Goal: Transaction & Acquisition: Purchase product/service

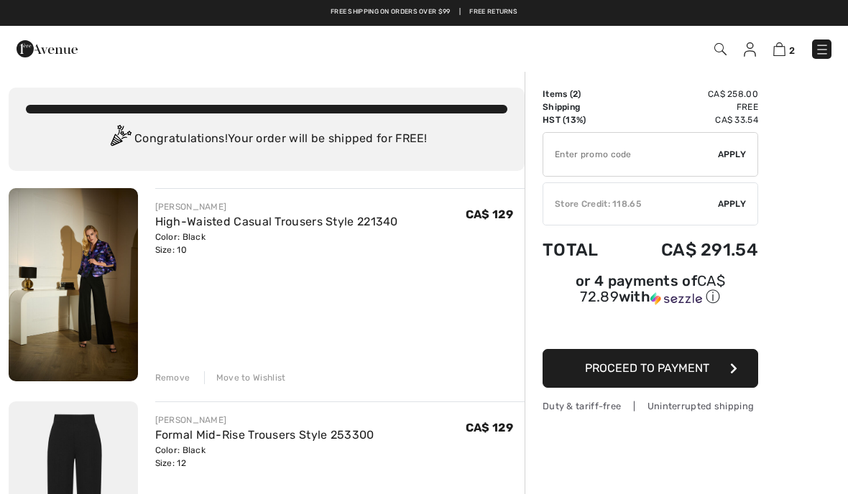
click at [827, 40] on link at bounding box center [821, 49] width 19 height 19
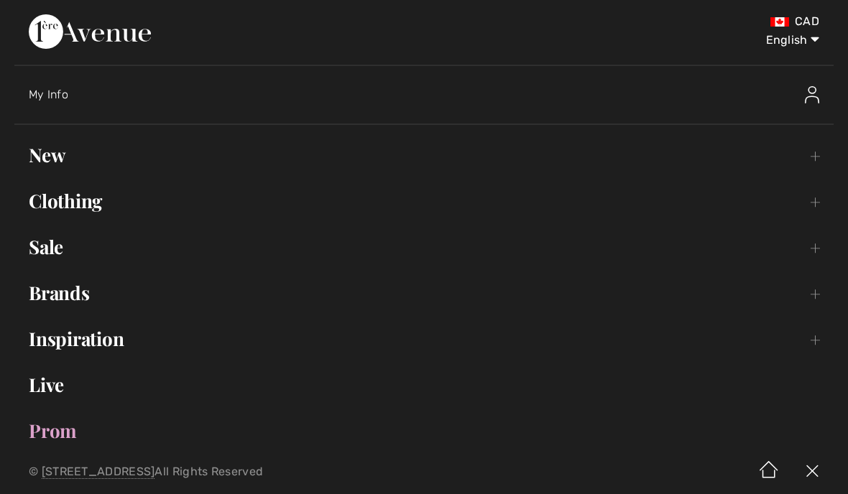
click at [70, 304] on link "Brands Open submenu" at bounding box center [423, 293] width 819 height 32
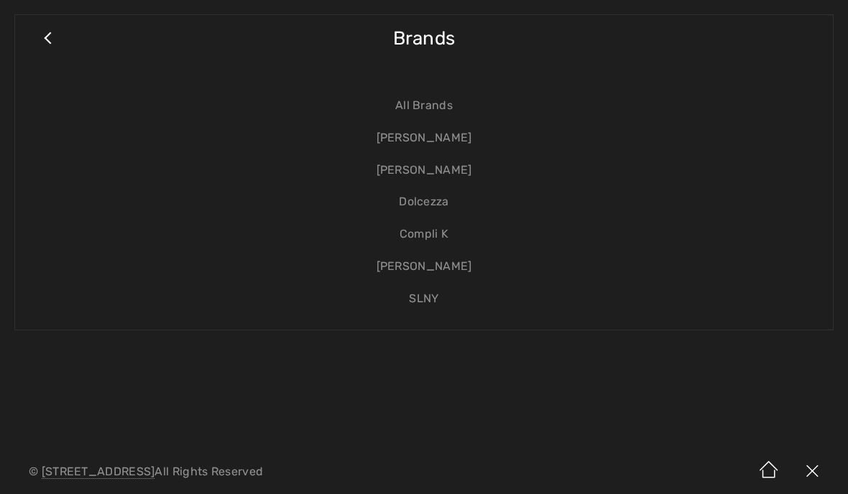
click at [440, 133] on link "[PERSON_NAME]" at bounding box center [423, 138] width 789 height 32
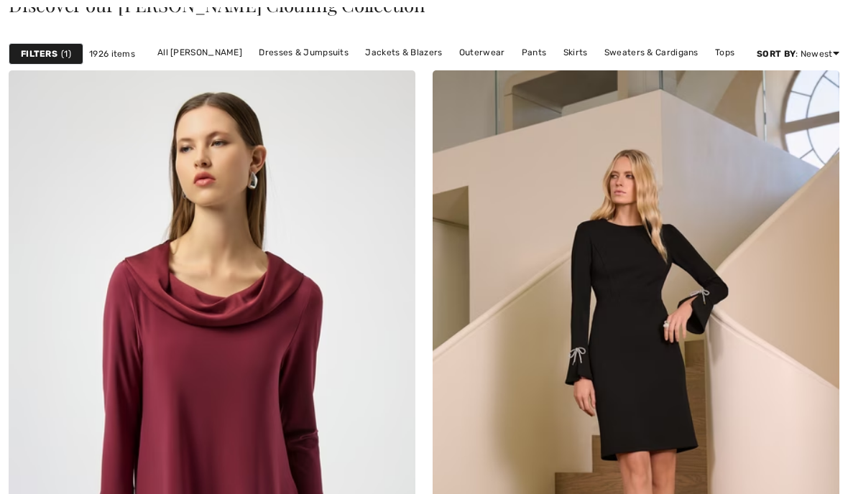
scroll to position [487, 0]
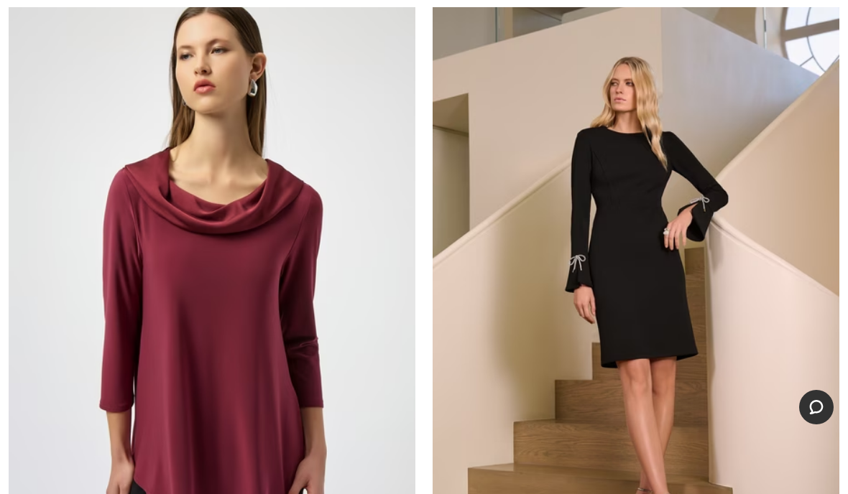
checkbox input "true"
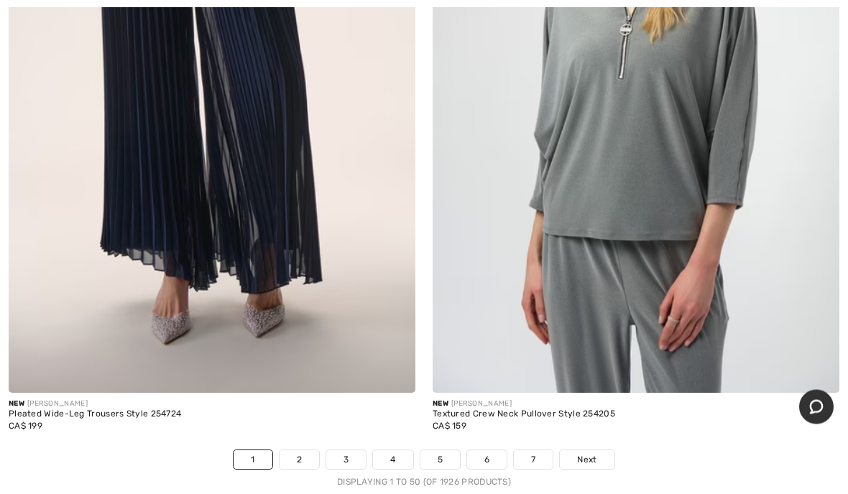
scroll to position [17872, 0]
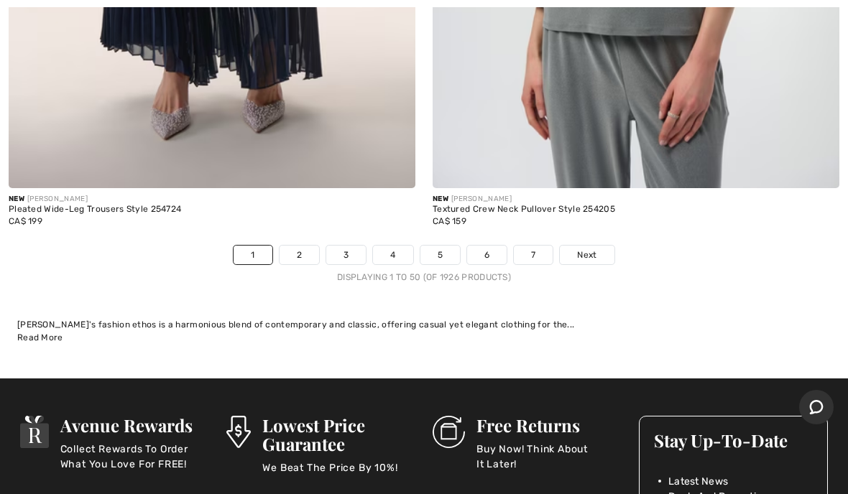
click at [593, 249] on span "Next" at bounding box center [586, 255] width 19 height 13
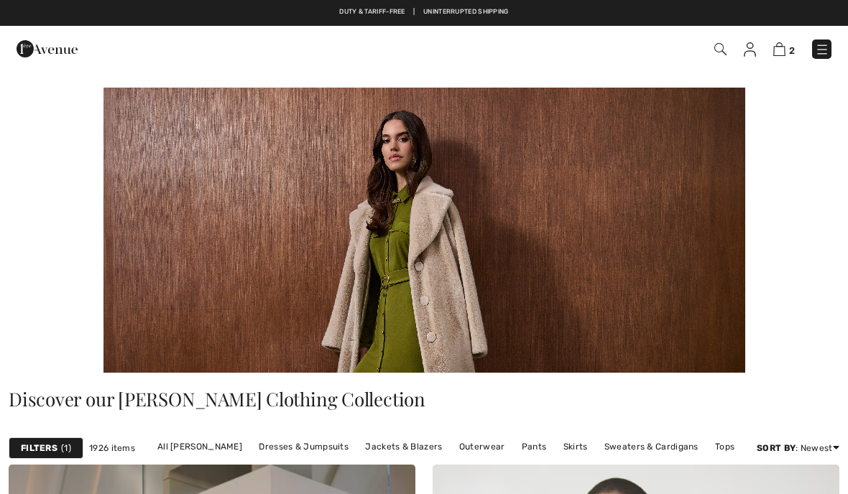
checkbox input "true"
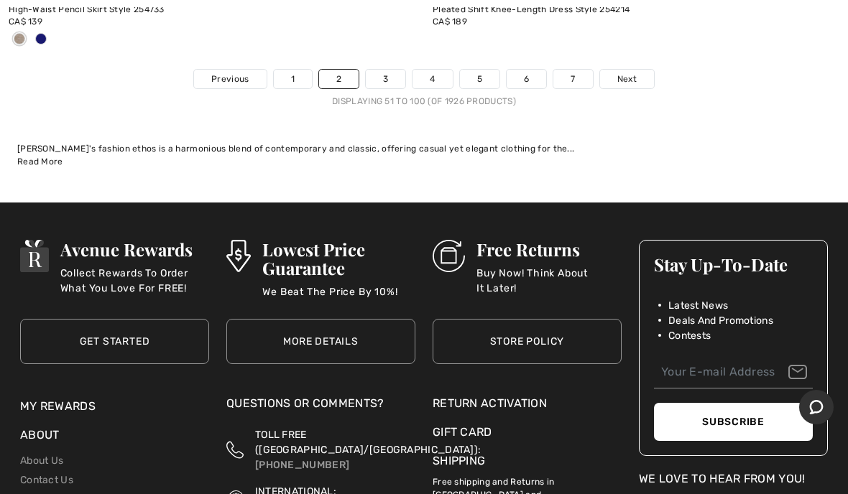
scroll to position [17957, 0]
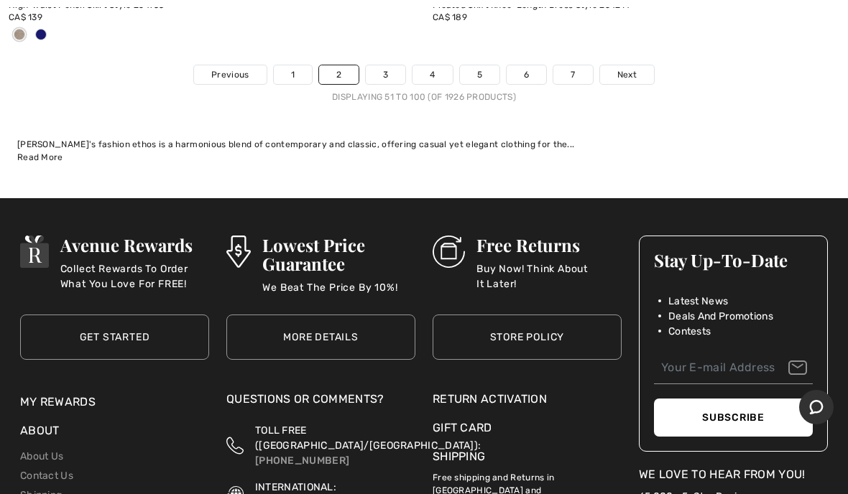
click at [381, 70] on link "3" at bounding box center [386, 74] width 40 height 19
click at [390, 65] on link "3" at bounding box center [386, 74] width 40 height 19
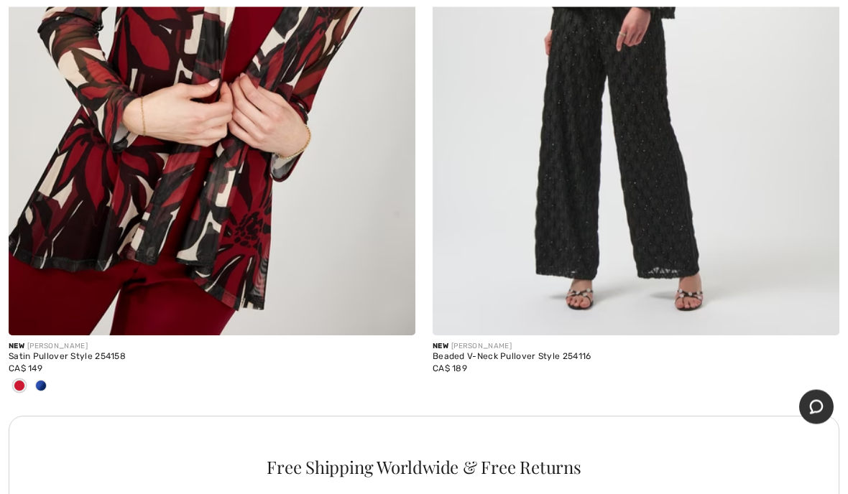
scroll to position [4074, 0]
click at [45, 385] on span at bounding box center [40, 385] width 11 height 11
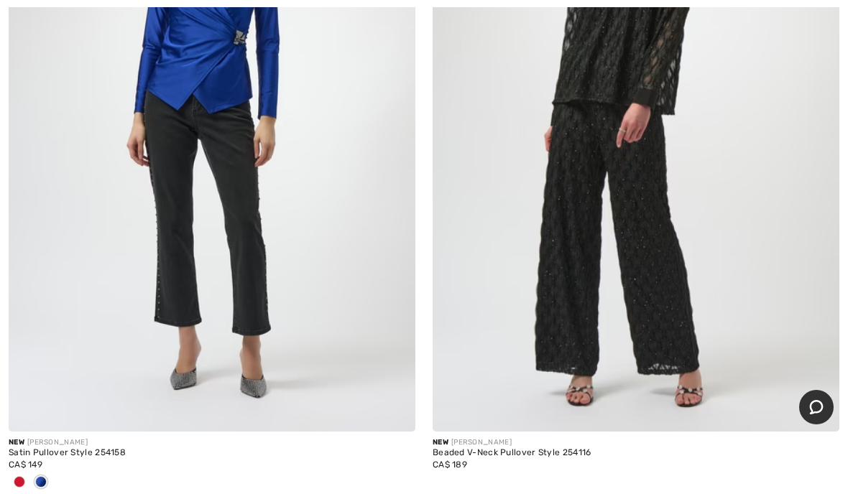
scroll to position [3977, 0]
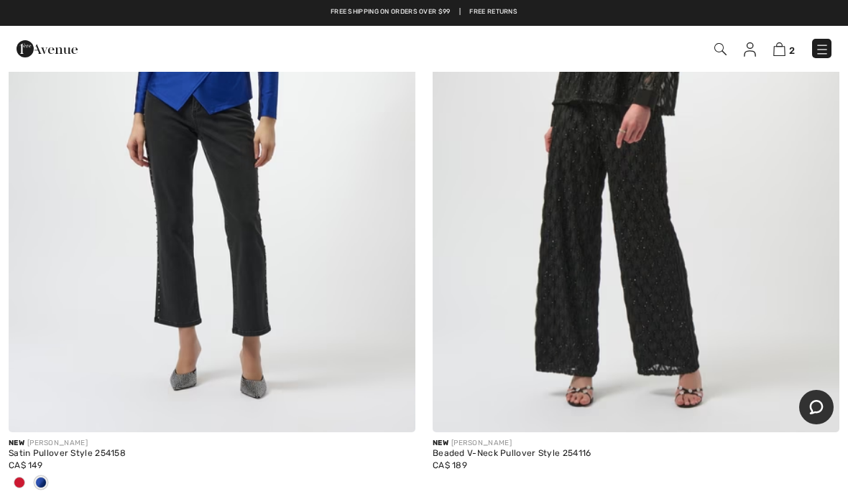
click at [27, 474] on div at bounding box center [20, 484] width 22 height 24
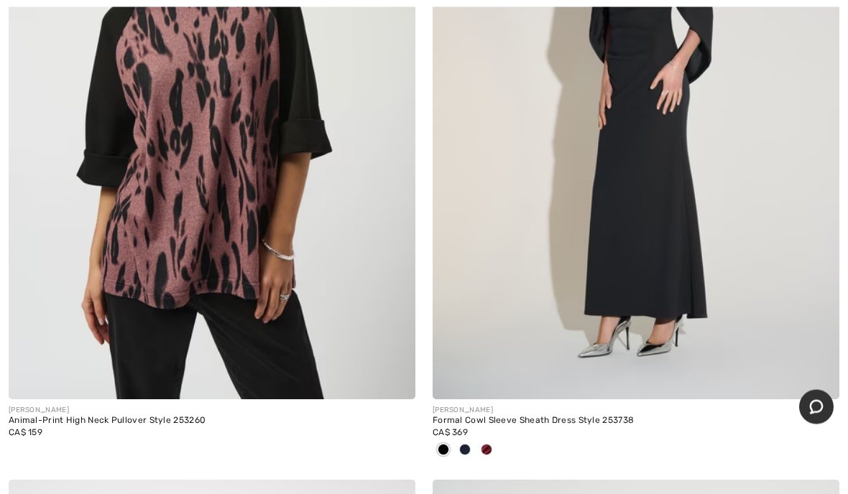
scroll to position [13242, 0]
click at [465, 447] on div at bounding box center [465, 451] width 22 height 24
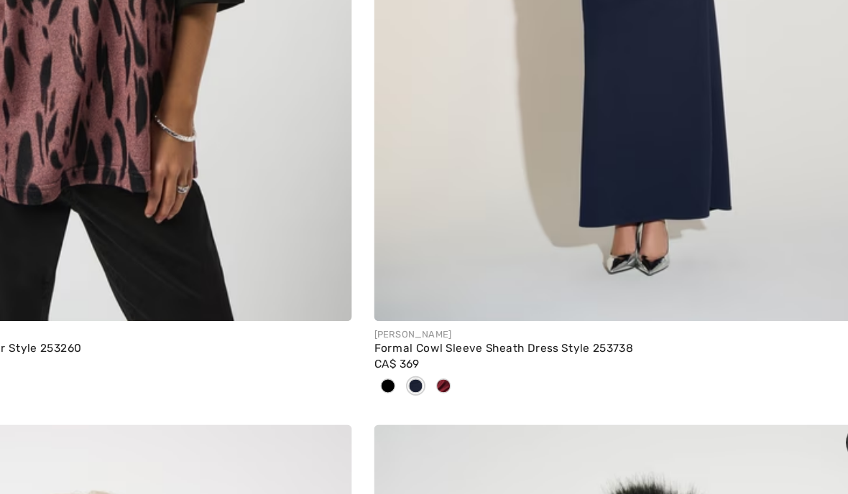
scroll to position [13349, 0]
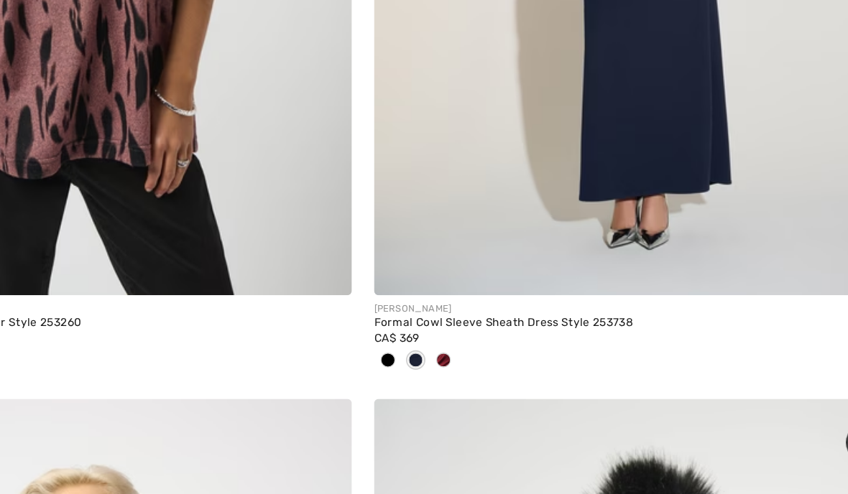
click at [481, 338] on span at bounding box center [486, 343] width 11 height 11
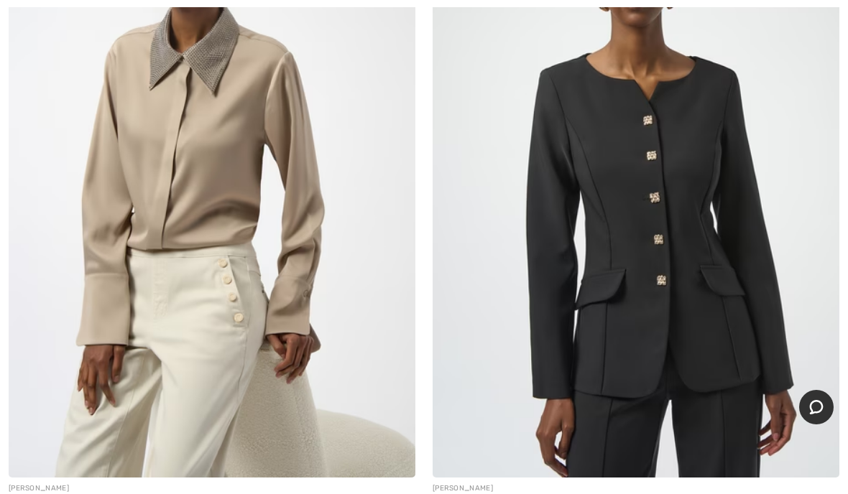
scroll to position [16630, 0]
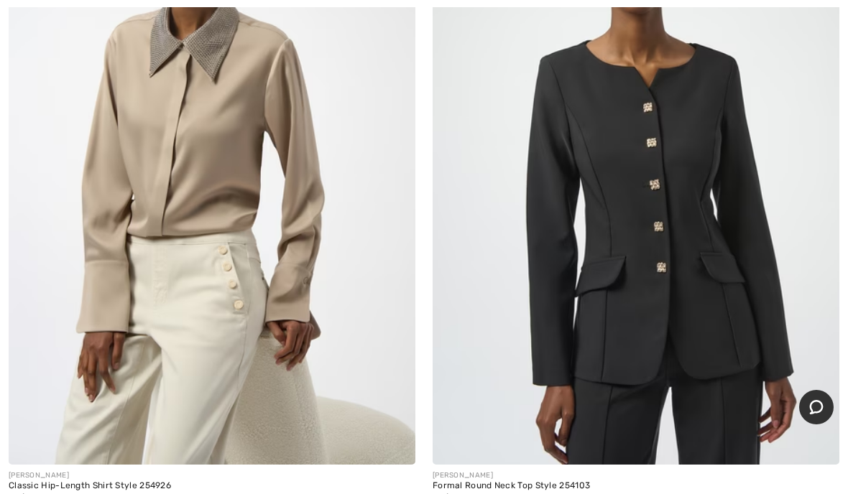
click at [204, 149] on img at bounding box center [212, 160] width 407 height 610
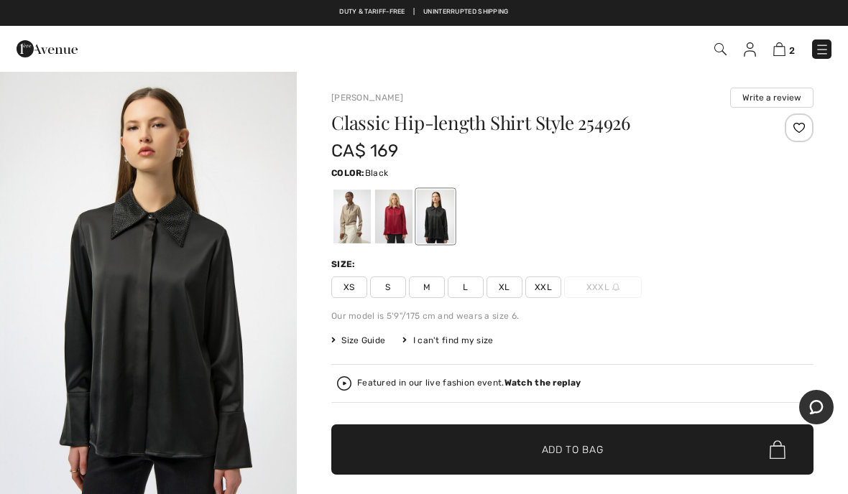
click at [352, 227] on div at bounding box center [351, 217] width 37 height 54
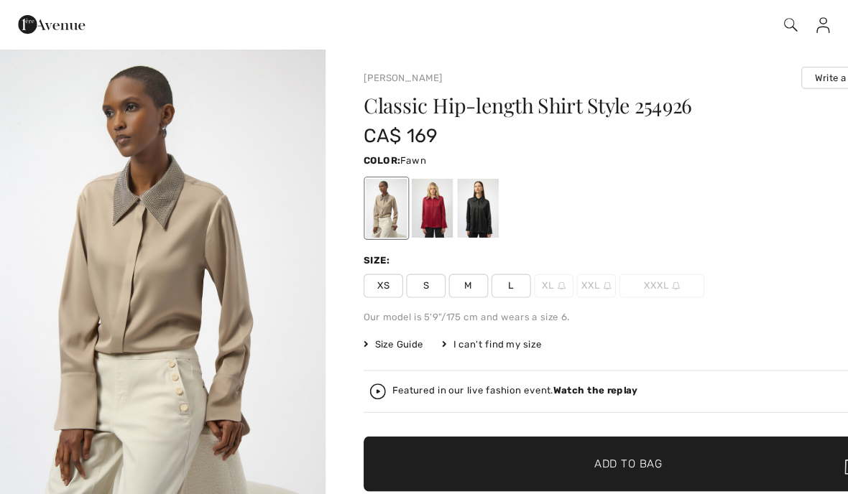
click at [446, 204] on div at bounding box center [435, 217] width 37 height 54
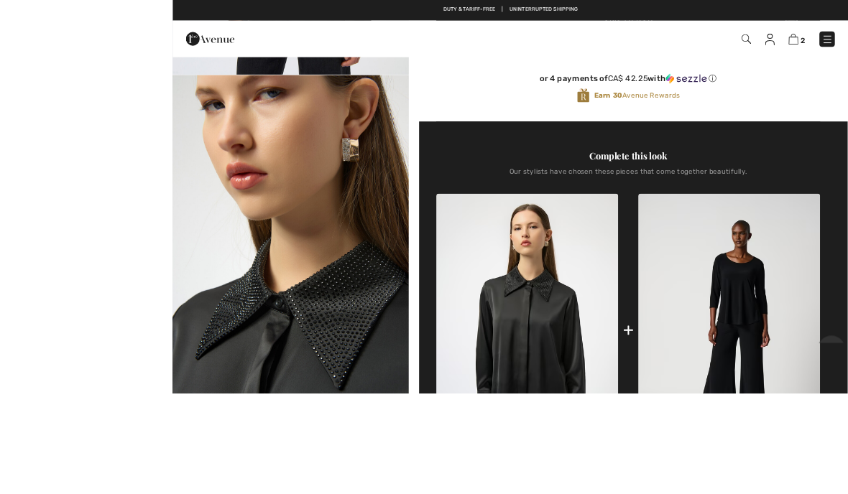
scroll to position [423, 0]
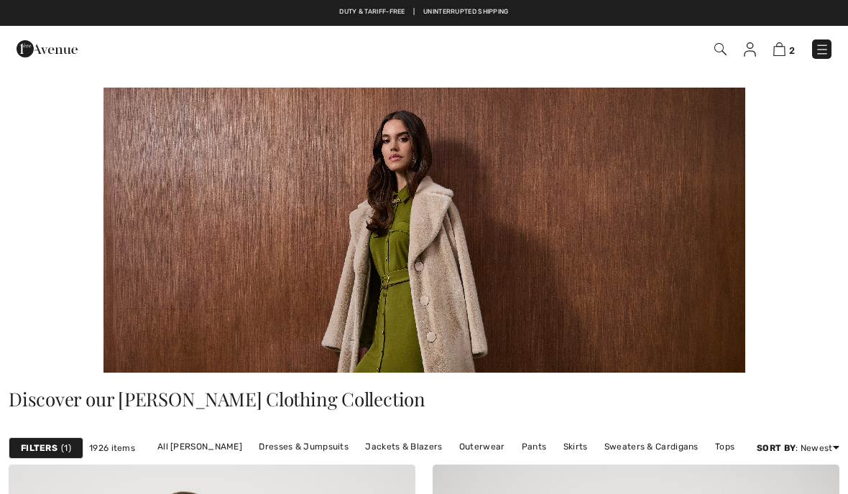
checkbox input "true"
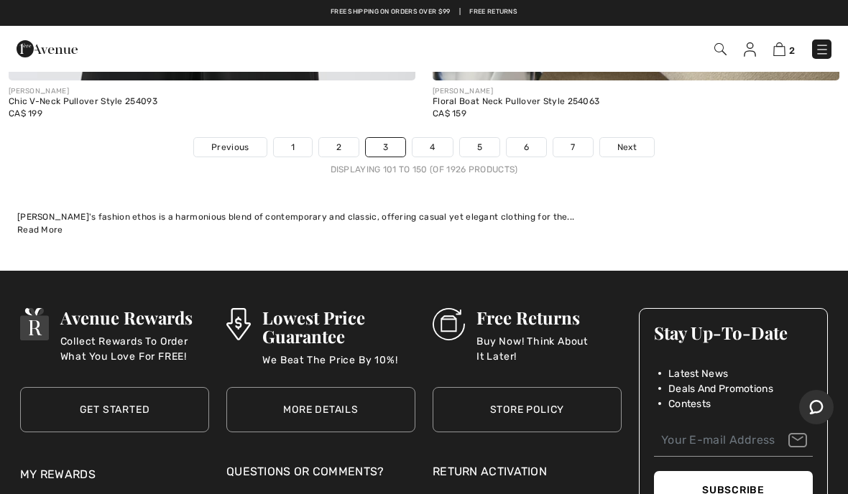
scroll to position [17836, 0]
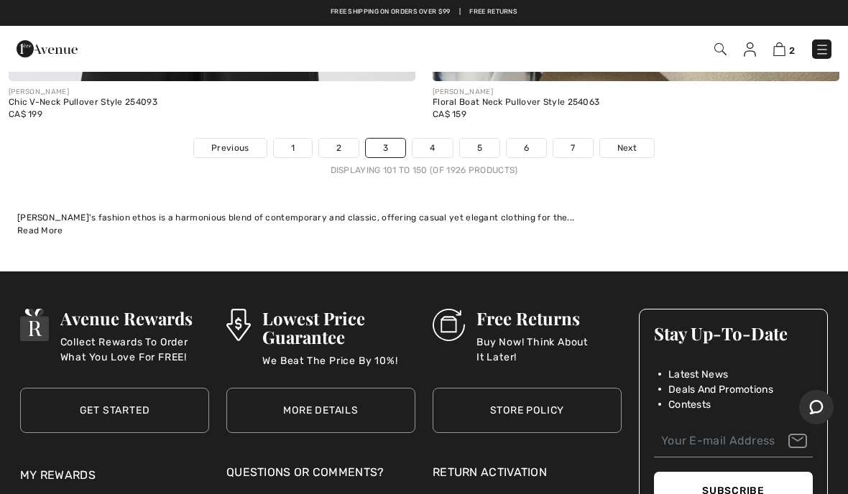
click at [574, 139] on link "7" at bounding box center [572, 148] width 39 height 19
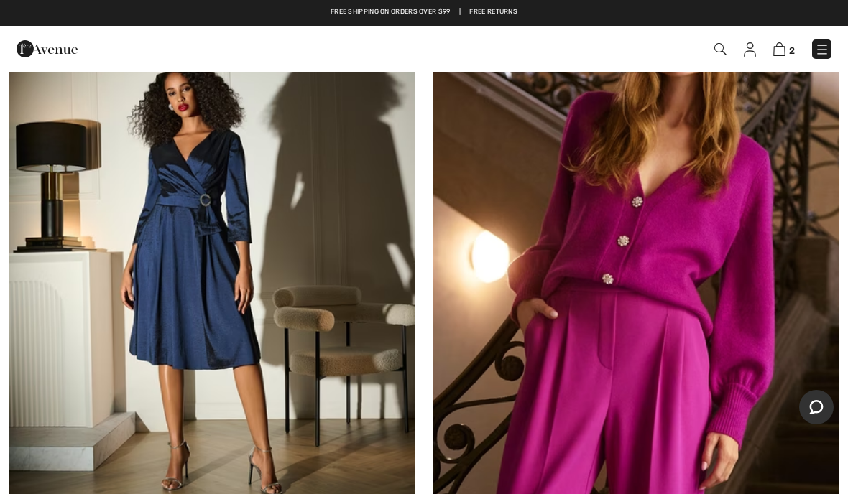
scroll to position [514, 0]
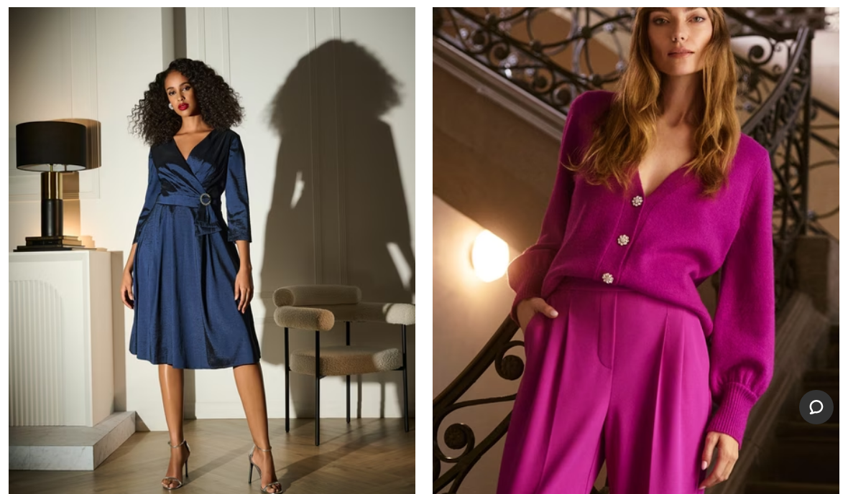
click at [737, 231] on img at bounding box center [636, 256] width 407 height 610
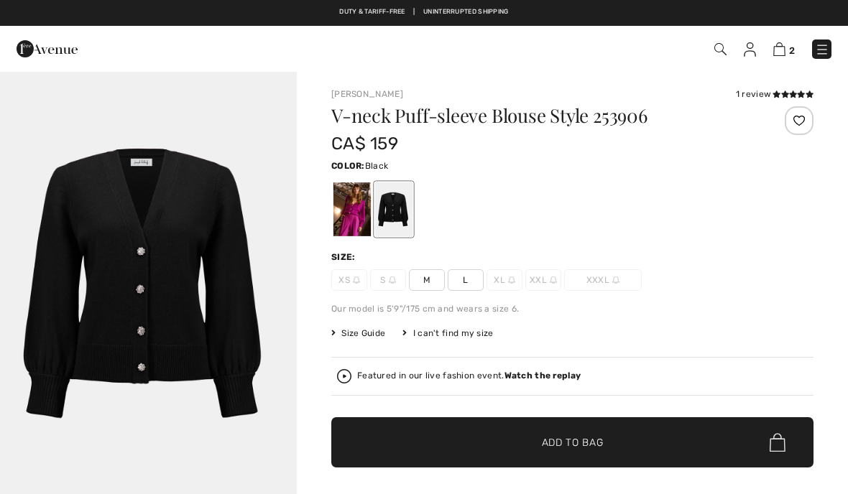
checkbox input "true"
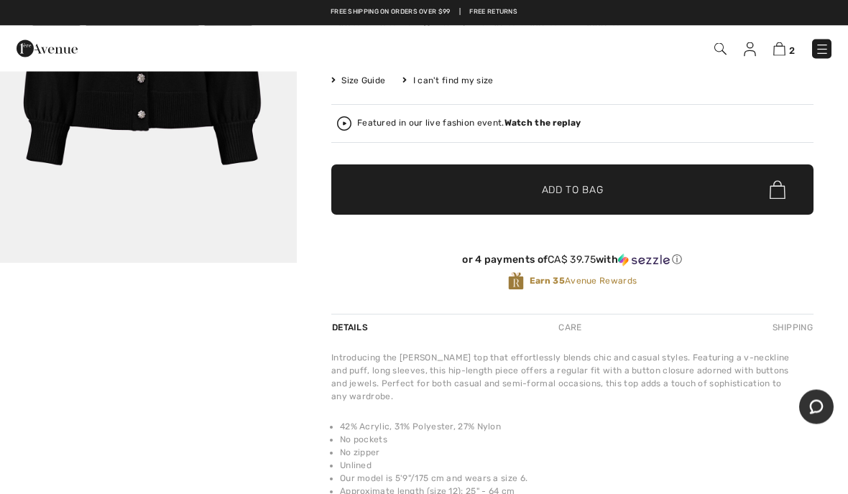
scroll to position [235, 0]
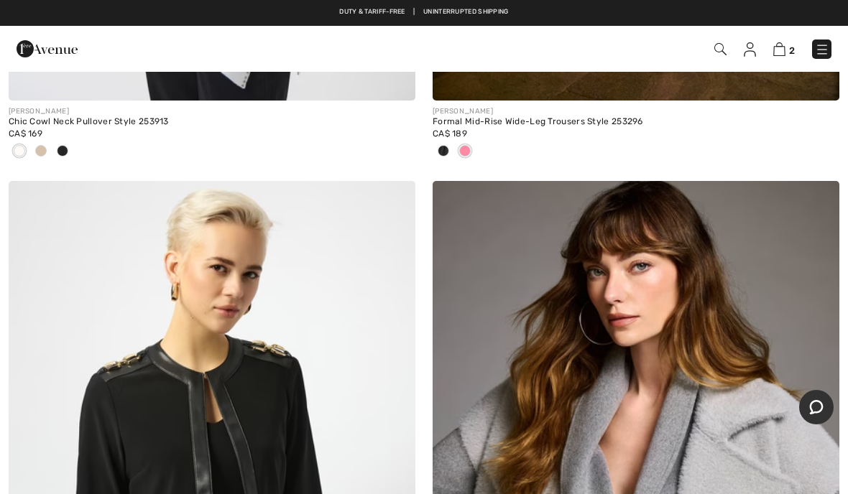
scroll to position [5733, 0]
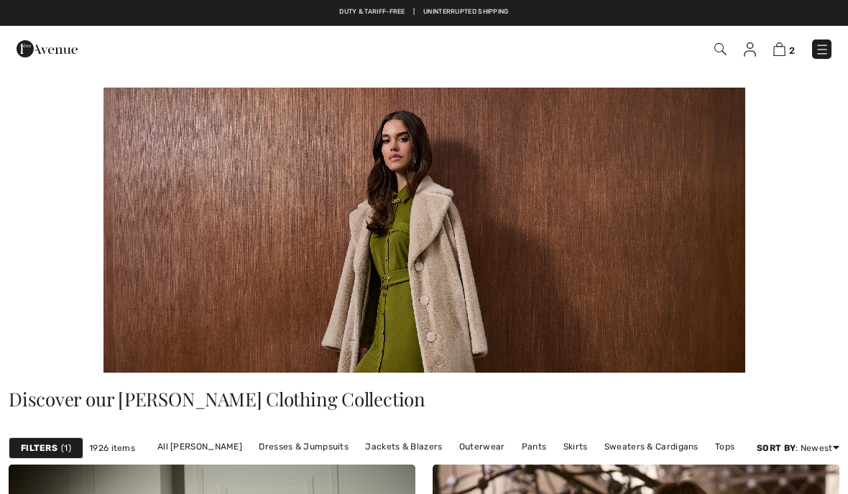
scroll to position [5733, 0]
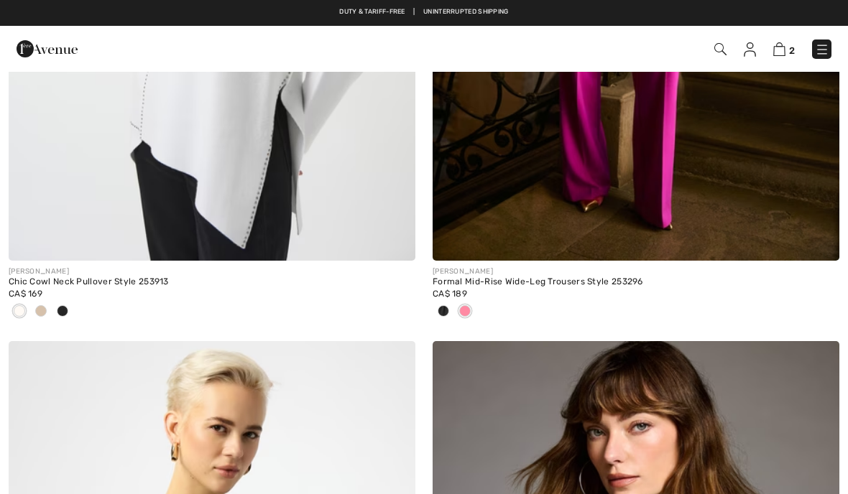
checkbox input "true"
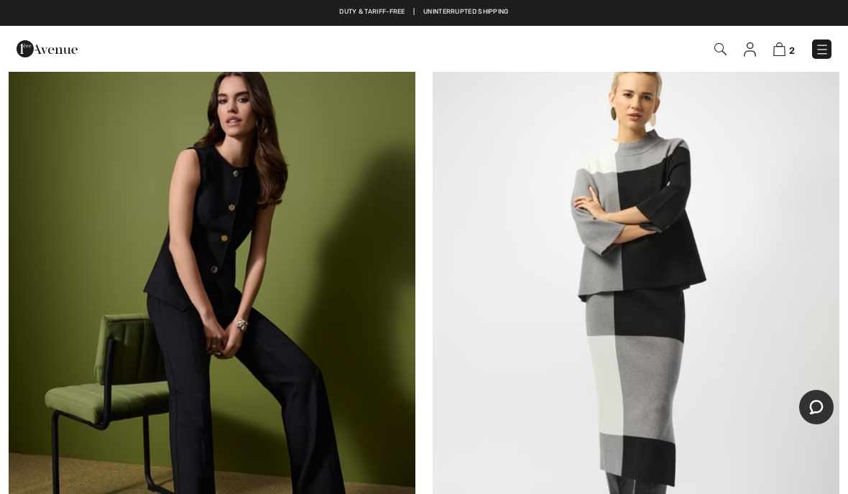
scroll to position [6721, 0]
